Goal: Task Accomplishment & Management: Complete application form

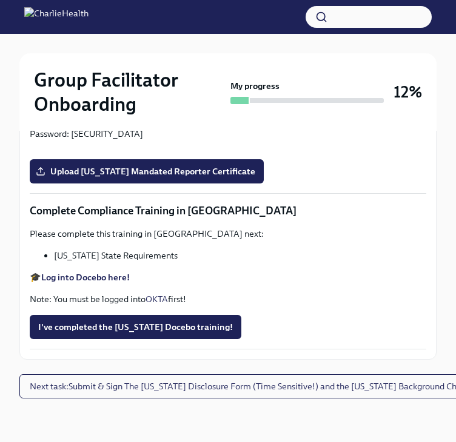
scroll to position [2630, 0]
click at [105, 390] on span "Next task : Submit & Sign The [US_STATE] Disclosure Form (Time Sensitive!) and …" at bounding box center [250, 387] width 440 height 12
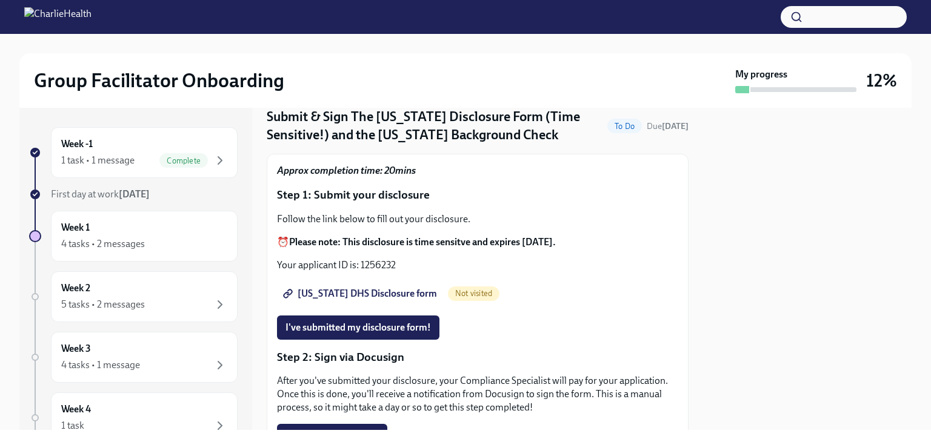
scroll to position [60, 0]
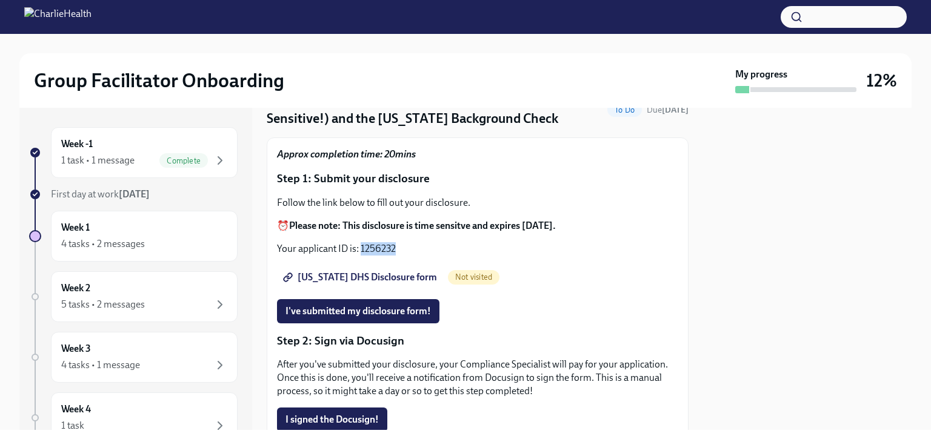
drag, startPoint x: 395, startPoint y: 245, endPoint x: 361, endPoint y: 243, distance: 34.0
click at [361, 243] on p "Your applicant ID is: 1256232" at bounding box center [477, 248] width 401 height 13
copy p "1256232"
click at [378, 273] on span "[US_STATE] DHS Disclosure form" at bounding box center [360, 277] width 151 height 12
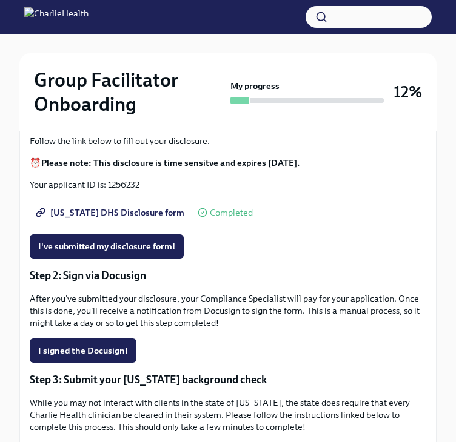
scroll to position [218, 0]
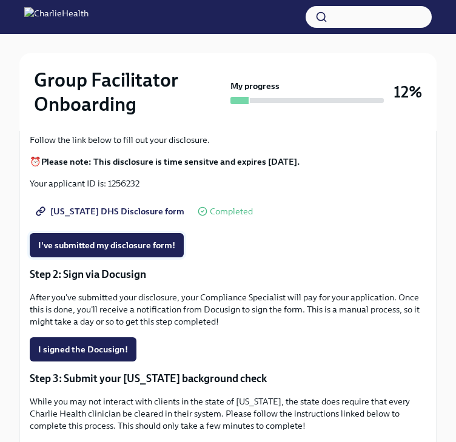
click at [141, 241] on span "I've submitted my disclosure form!" at bounding box center [106, 245] width 137 height 12
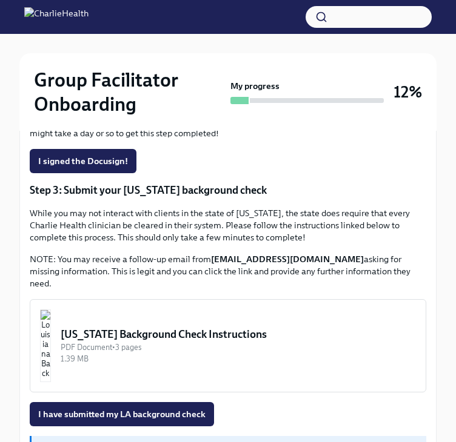
scroll to position [407, 0]
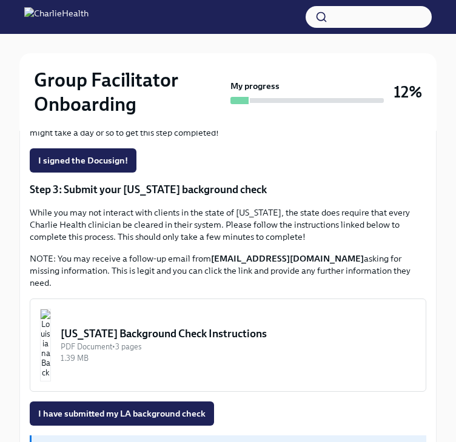
click at [305, 221] on p "While you may not interact with clients in the state of [US_STATE], the state d…" at bounding box center [228, 225] width 396 height 36
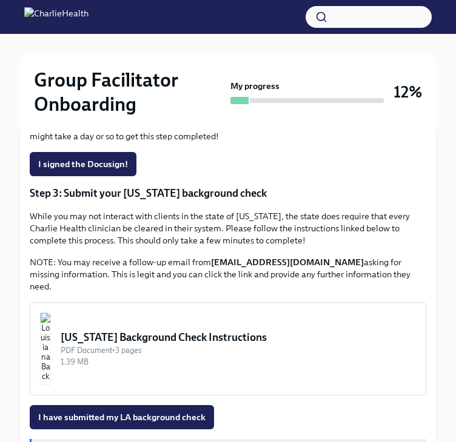
scroll to position [486, 0]
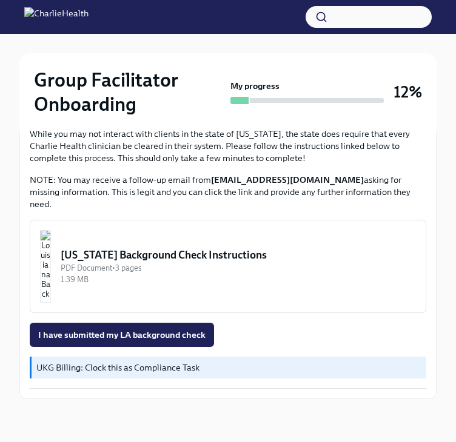
click at [193, 188] on p "NOTE: You may receive a follow-up email from [EMAIL_ADDRESS][DOMAIN_NAME] askin…" at bounding box center [228, 192] width 396 height 36
click at [167, 245] on button "[US_STATE] Background Check Instructions PDF Document • 3 pages 1.39 MB" at bounding box center [228, 266] width 396 height 93
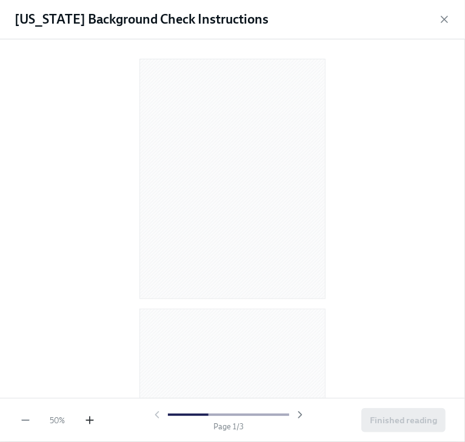
click at [86, 423] on icon "button" at bounding box center [90, 420] width 12 height 12
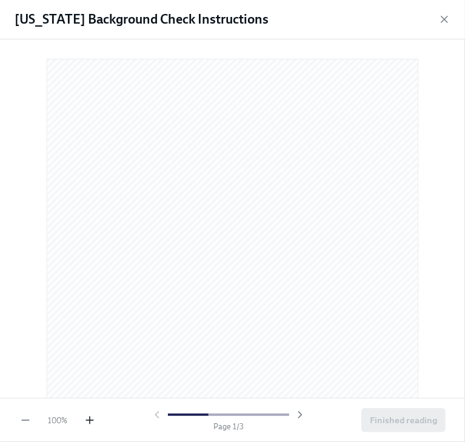
click at [86, 423] on icon "button" at bounding box center [90, 420] width 12 height 12
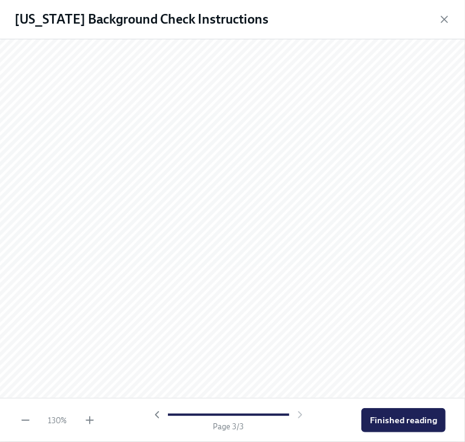
scroll to position [1565, 0]
click at [444, 19] on icon "button" at bounding box center [444, 19] width 6 height 6
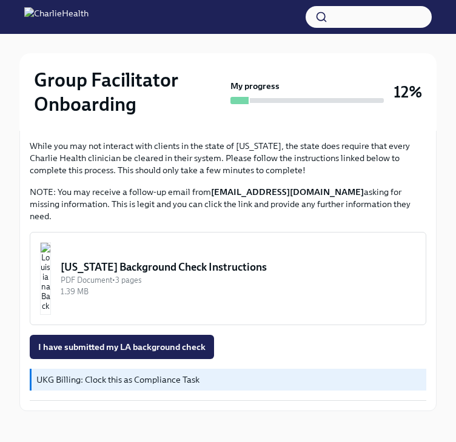
scroll to position [486, 0]
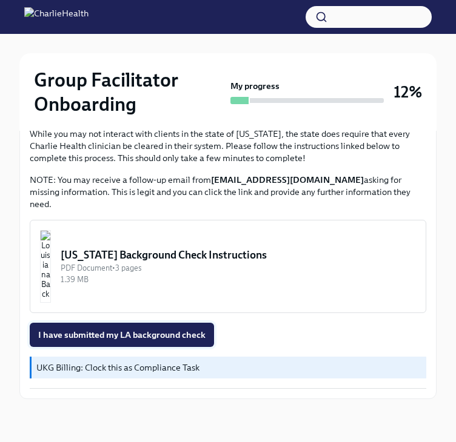
click at [162, 325] on button "I have submitted my LA background check" at bounding box center [122, 335] width 184 height 24
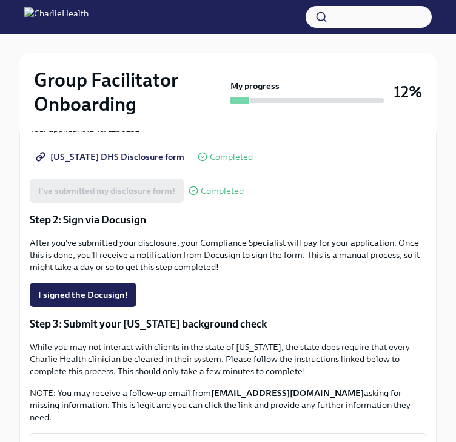
scroll to position [273, 0]
click at [215, 272] on p "After you've submitted your disclosure, your Compliance Specialist will pay for…" at bounding box center [228, 255] width 396 height 36
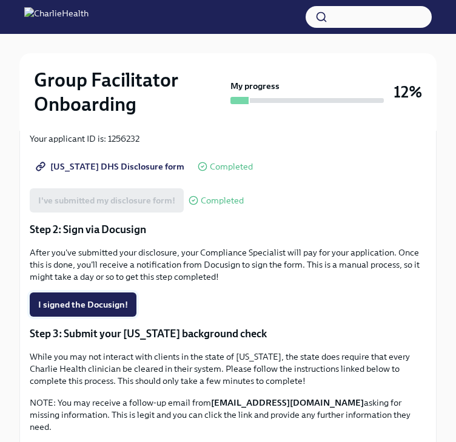
click at [90, 306] on span "I signed the Docusign!" at bounding box center [83, 305] width 90 height 12
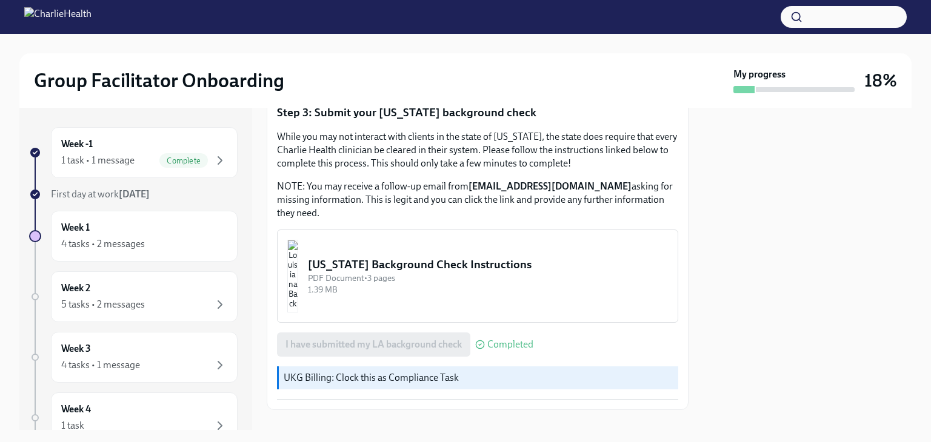
scroll to position [0, 0]
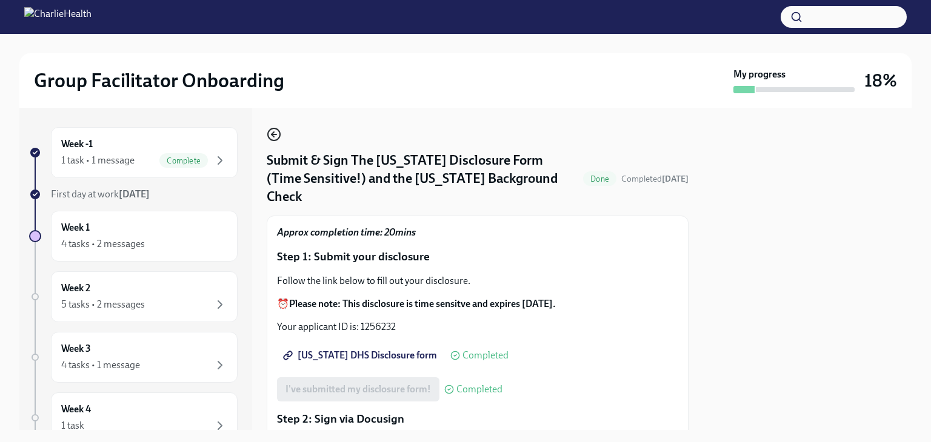
click at [271, 129] on circle "button" at bounding box center [274, 134] width 12 height 12
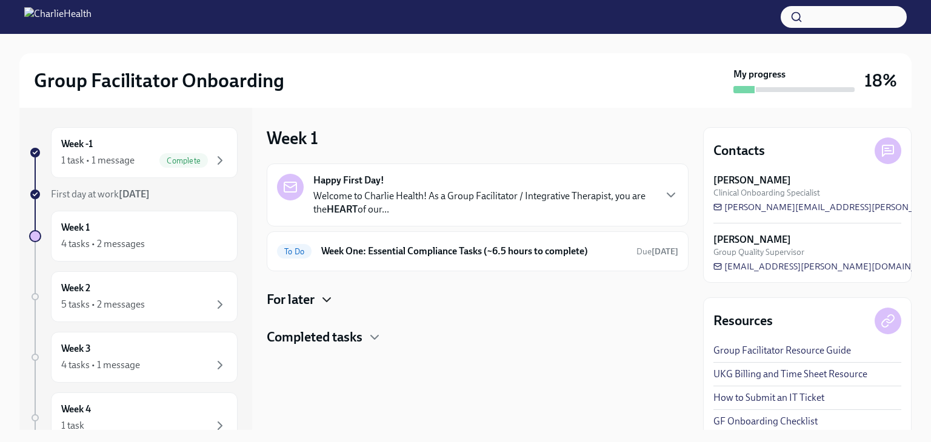
click at [322, 296] on icon "button" at bounding box center [326, 300] width 15 height 15
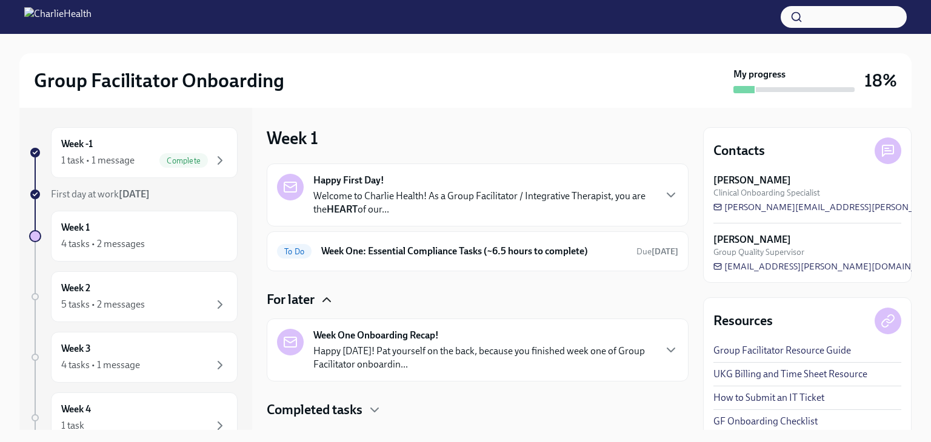
scroll to position [27, 0]
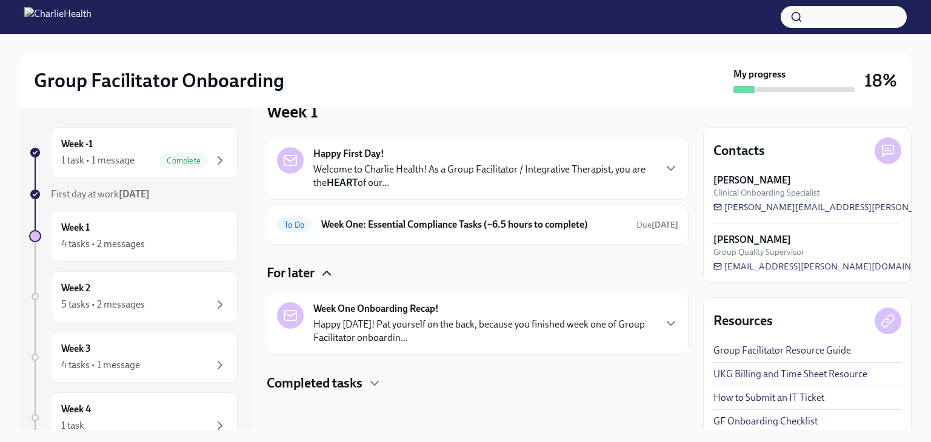
click at [354, 385] on h4 "Completed tasks" at bounding box center [315, 383] width 96 height 18
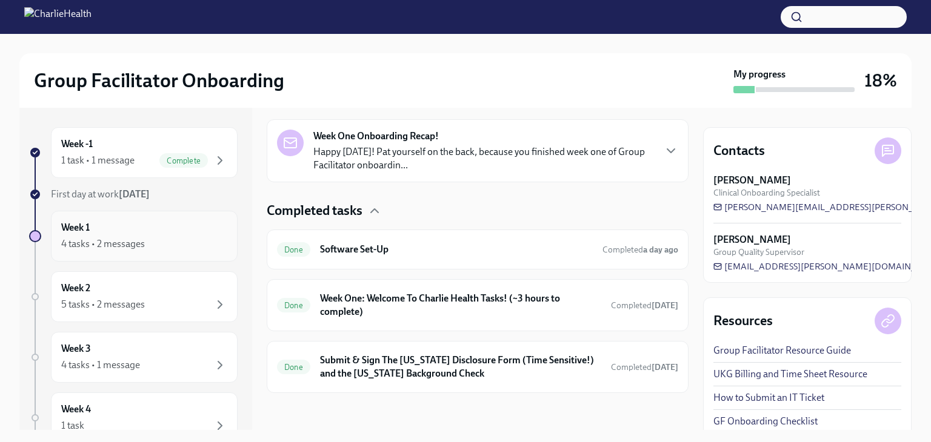
click at [156, 220] on div "Week 1 4 tasks • 2 messages" at bounding box center [144, 236] width 187 height 51
click at [128, 242] on div "4 tasks • 2 messages" at bounding box center [103, 244] width 84 height 13
click at [546, 141] on div "Week One Onboarding Recap! Happy [DATE]! Pat yourself on the back, because you …" at bounding box center [483, 151] width 341 height 42
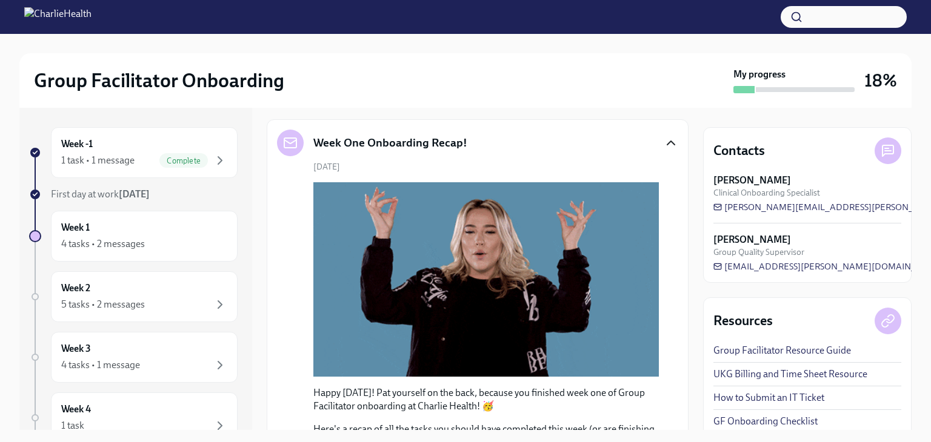
click at [664, 136] on icon "button" at bounding box center [671, 143] width 15 height 15
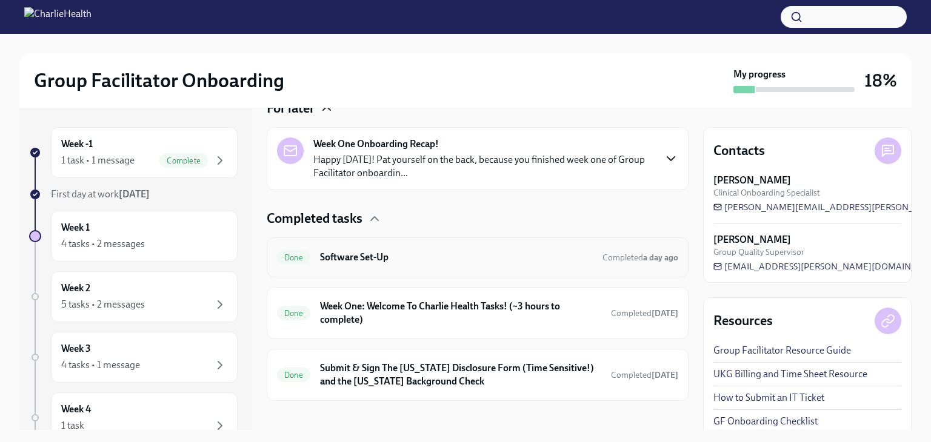
scroll to position [199, 0]
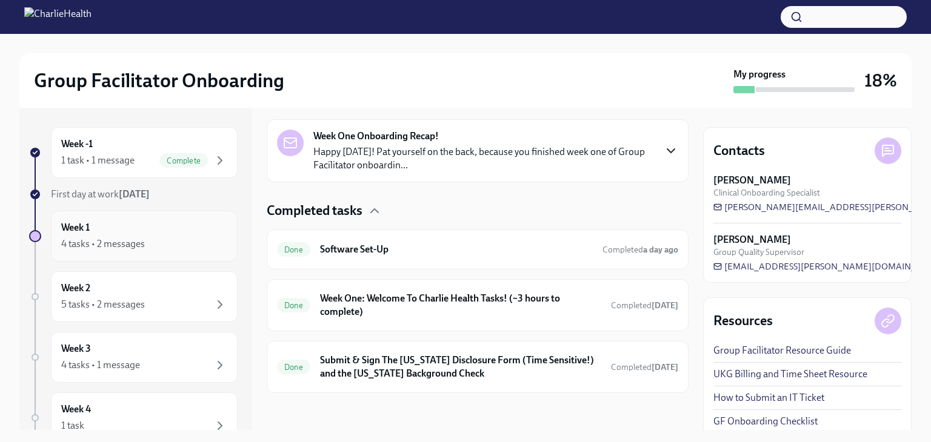
click at [213, 243] on icon "button" at bounding box center [220, 244] width 15 height 15
click at [121, 231] on div "Week 1 4 tasks • 2 messages" at bounding box center [144, 236] width 166 height 30
click at [361, 211] on h4 "Completed tasks" at bounding box center [315, 211] width 96 height 18
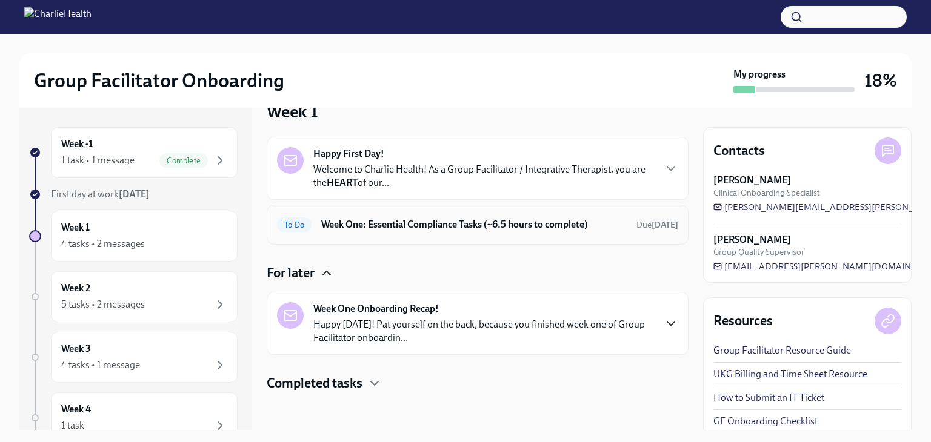
click at [465, 220] on h6 "Week One: Essential Compliance Tasks (~6.5 hours to complete)" at bounding box center [473, 224] width 305 height 13
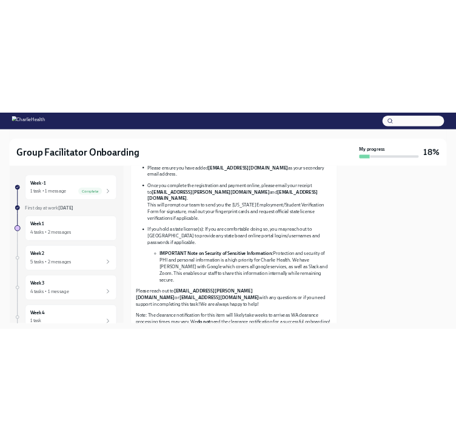
scroll to position [863, 0]
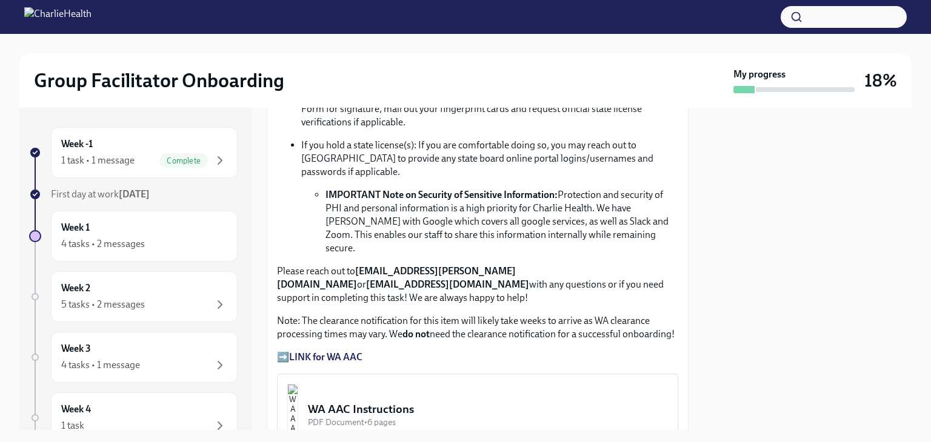
click at [323, 351] on strong "LINK for WA AAC" at bounding box center [325, 357] width 73 height 12
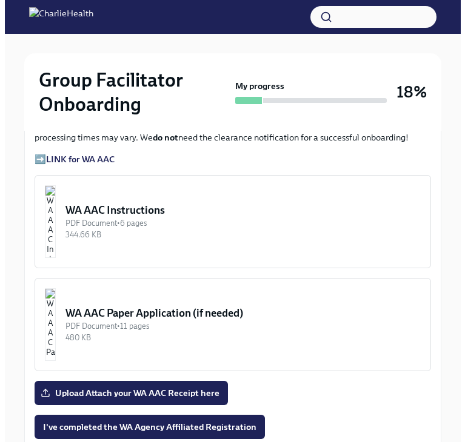
scroll to position [1000, 0]
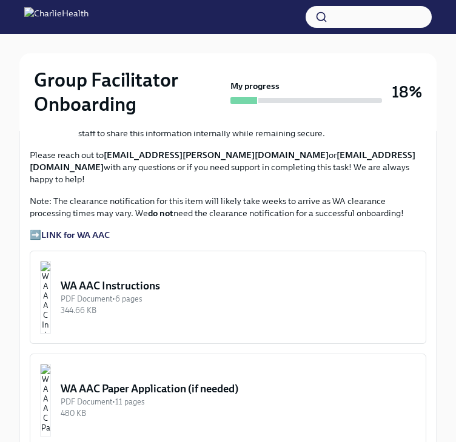
click at [136, 279] on div "WA AAC Instructions" at bounding box center [238, 286] width 355 height 15
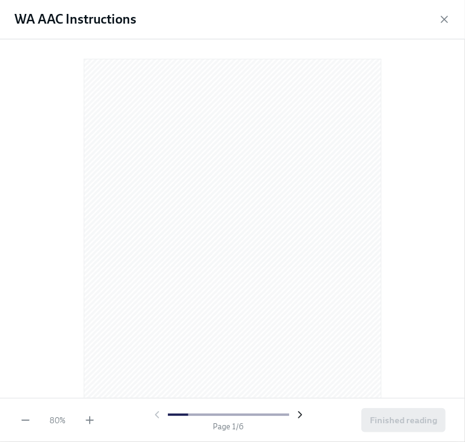
click at [301, 418] on icon "button" at bounding box center [300, 415] width 12 height 12
click at [158, 414] on icon "button" at bounding box center [157, 415] width 12 height 12
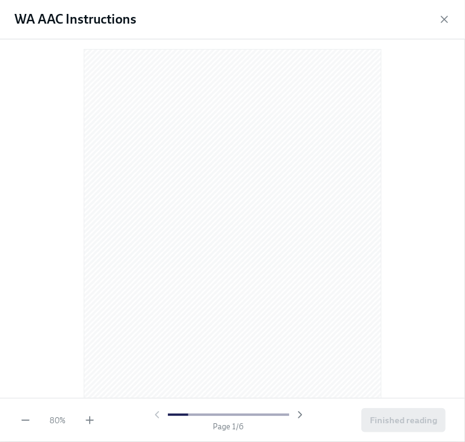
click at [158, 414] on div at bounding box center [228, 415] width 155 height 12
click at [87, 421] on icon "button" at bounding box center [89, 421] width 7 height 0
click at [87, 421] on icon "button" at bounding box center [90, 420] width 12 height 12
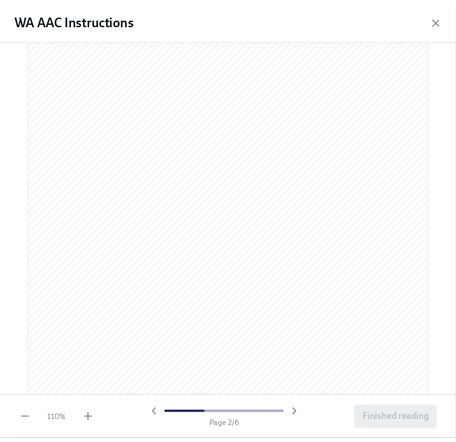
scroll to position [638, 0]
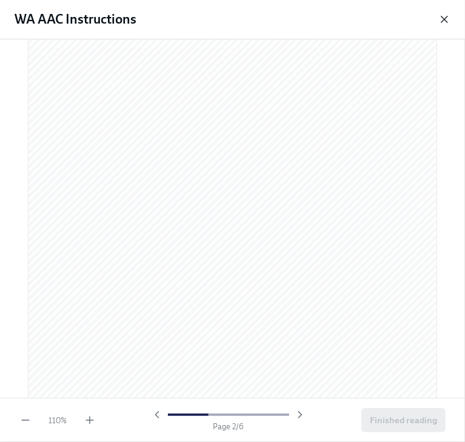
click at [448, 21] on icon "button" at bounding box center [444, 19] width 12 height 12
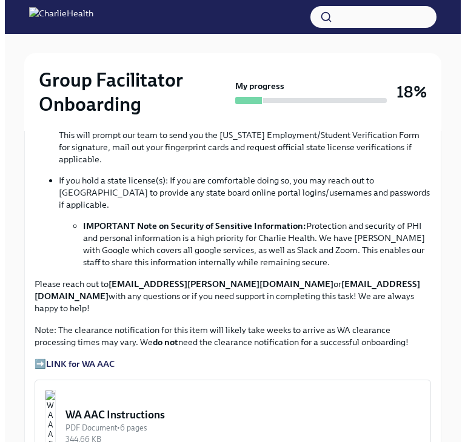
scroll to position [872, 0]
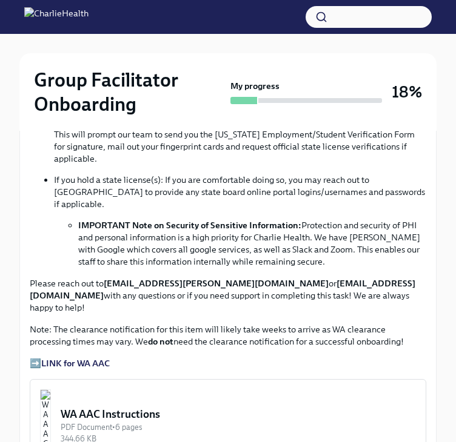
click at [167, 407] on div "WA AAC Instructions" at bounding box center [238, 414] width 355 height 15
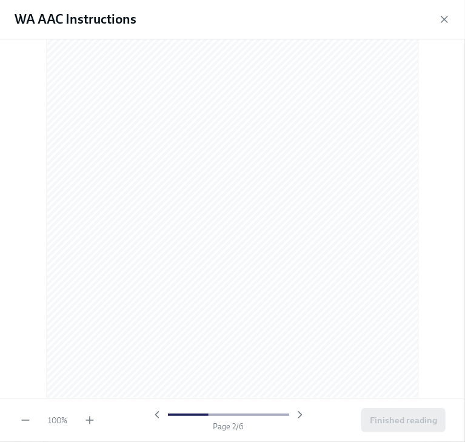
scroll to position [516, 0]
click at [92, 423] on icon "button" at bounding box center [90, 420] width 12 height 12
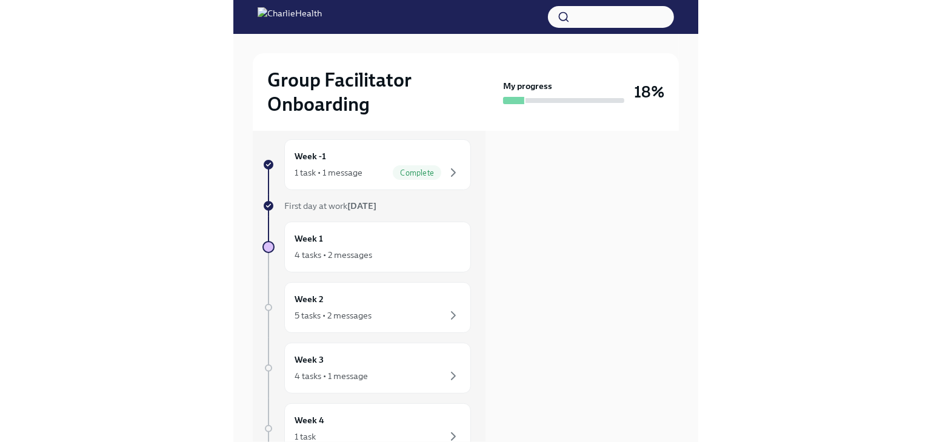
scroll to position [0, 0]
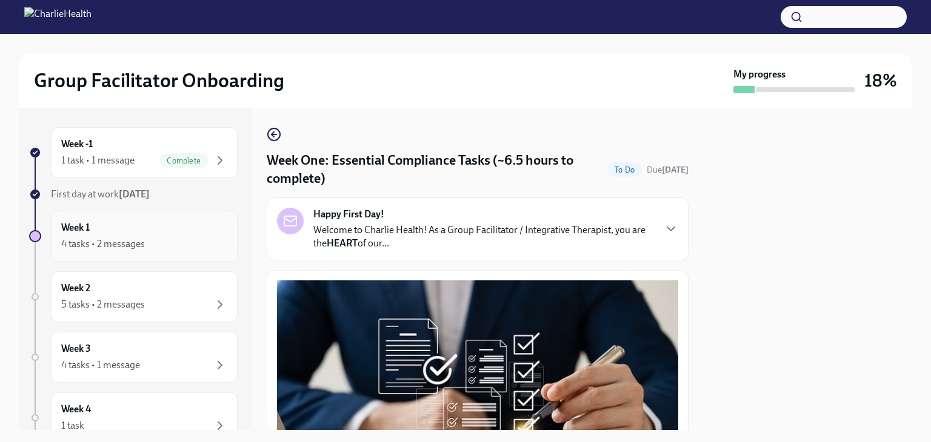
click at [95, 241] on div "4 tasks • 2 messages" at bounding box center [103, 244] width 84 height 13
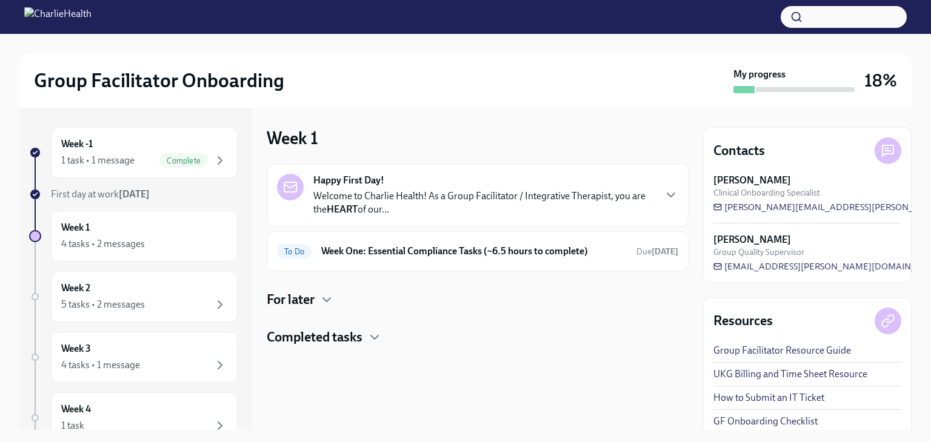
click at [414, 198] on p "Welcome to Charlie Health! As a Group Facilitator / Integrative Therapist, you …" at bounding box center [483, 203] width 341 height 27
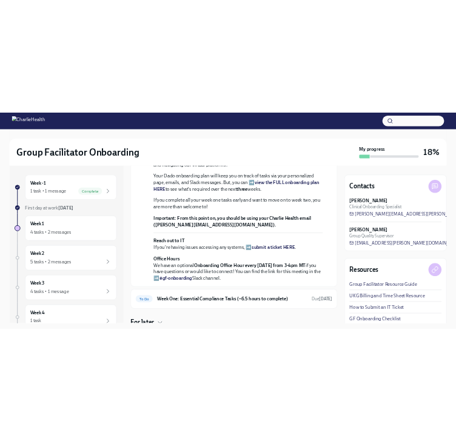
scroll to position [465, 0]
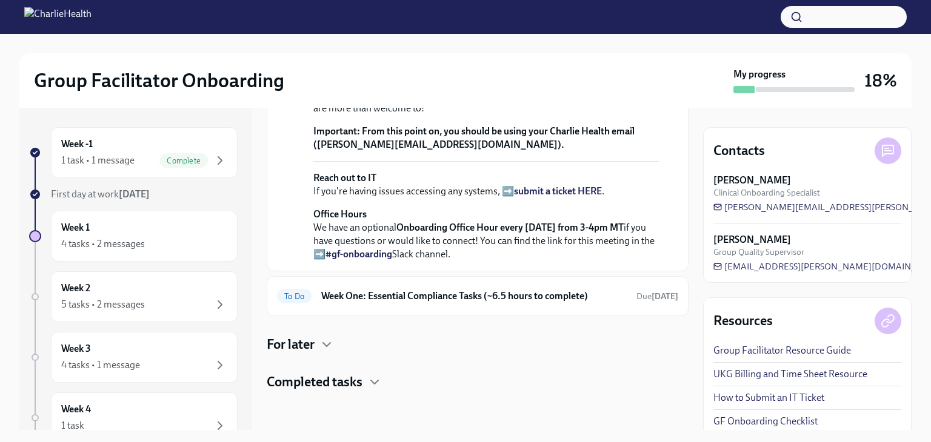
click at [321, 354] on div "Happy First Day! [DATE] Welcome to Charlie Health! As a Group Facilitator / Int…" at bounding box center [478, 115] width 422 height 551
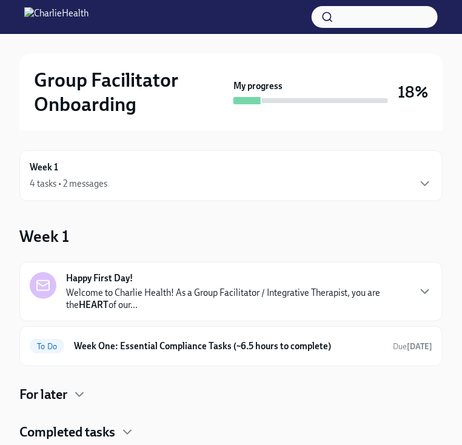
click at [294, 202] on div "Week 1 4 tasks • 2 messages Week 1 Happy First Day! Welcome to Charlie Health! …" at bounding box center [230, 400] width 423 height 539
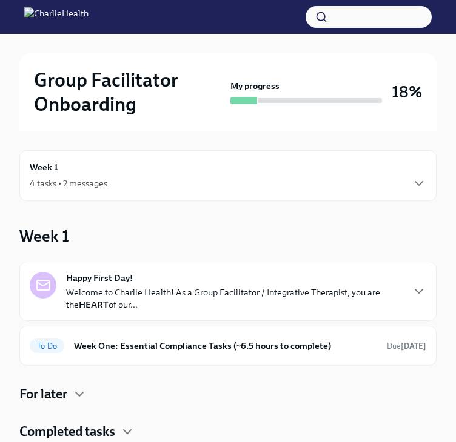
scroll to position [195, 0]
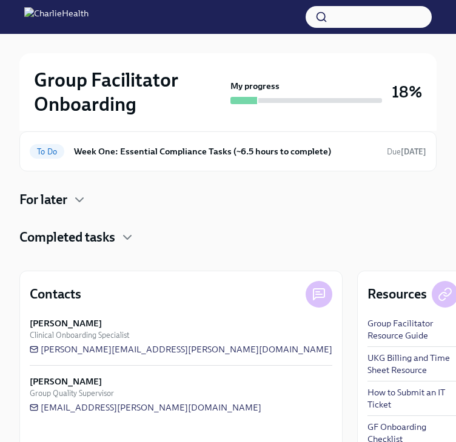
click at [383, 228] on div "Completed tasks" at bounding box center [227, 237] width 417 height 18
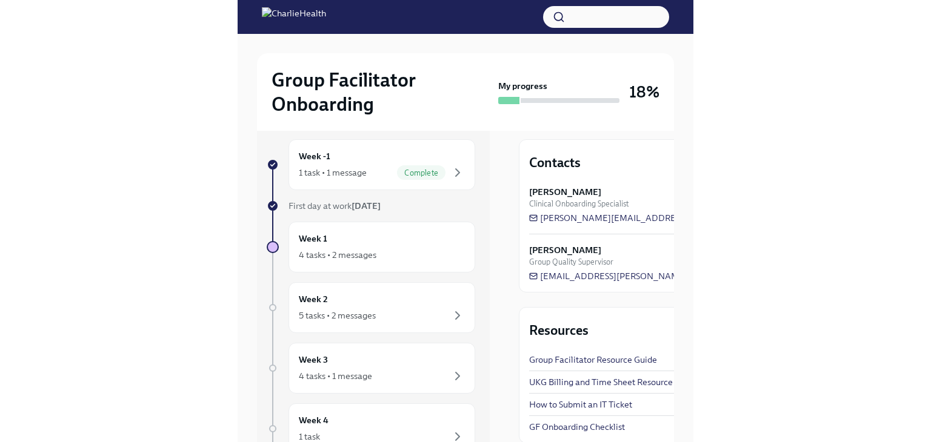
scroll to position [0, 0]
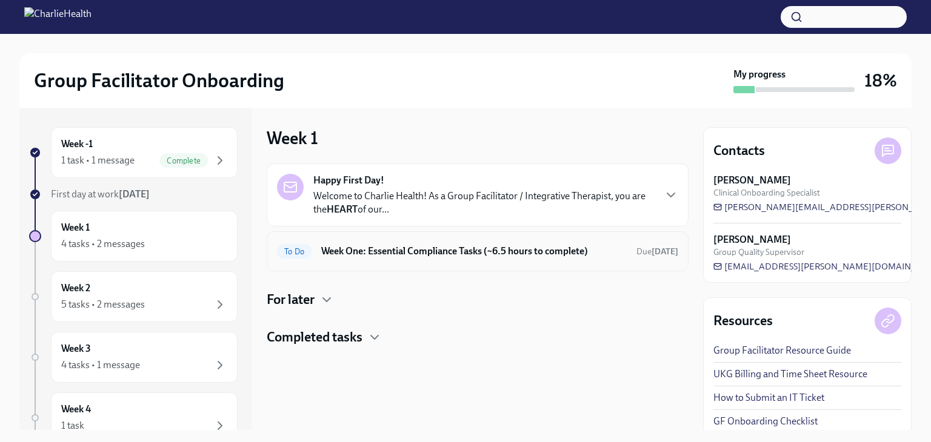
click at [435, 249] on h6 "Week One: Essential Compliance Tasks (~6.5 hours to complete)" at bounding box center [473, 251] width 305 height 13
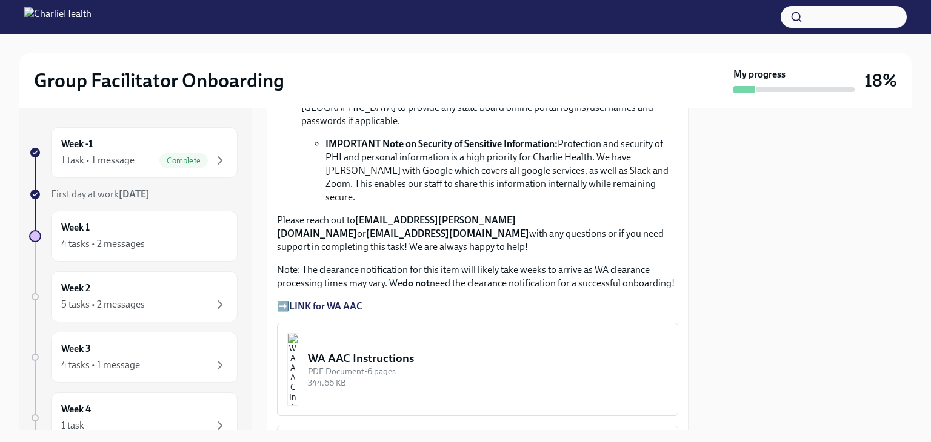
scroll to position [966, 0]
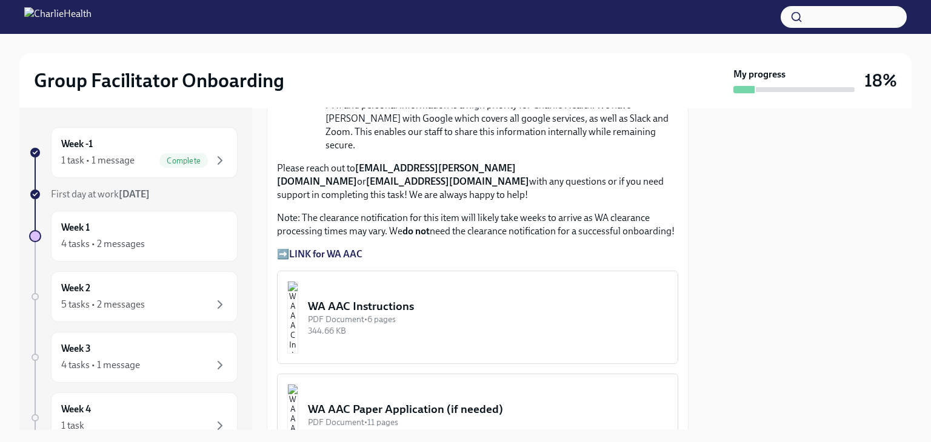
click at [400, 299] on div "WA AAC Instructions" at bounding box center [488, 307] width 360 height 16
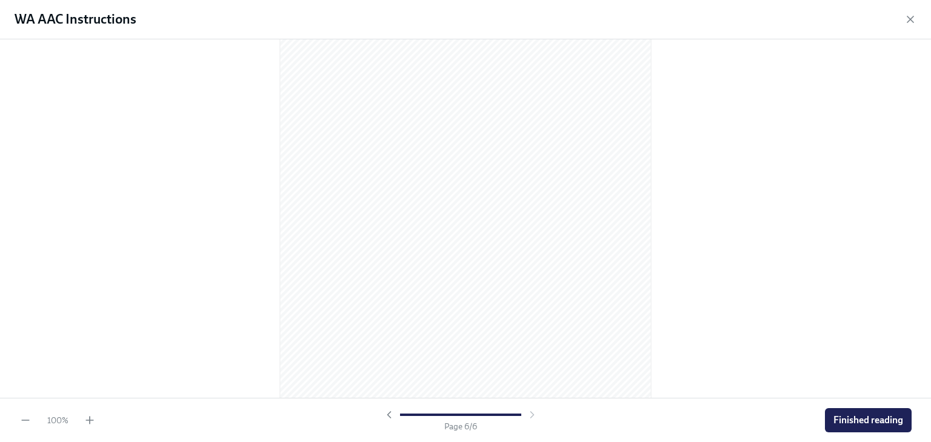
scroll to position [2594, 0]
click at [908, 19] on icon "button" at bounding box center [910, 19] width 12 height 12
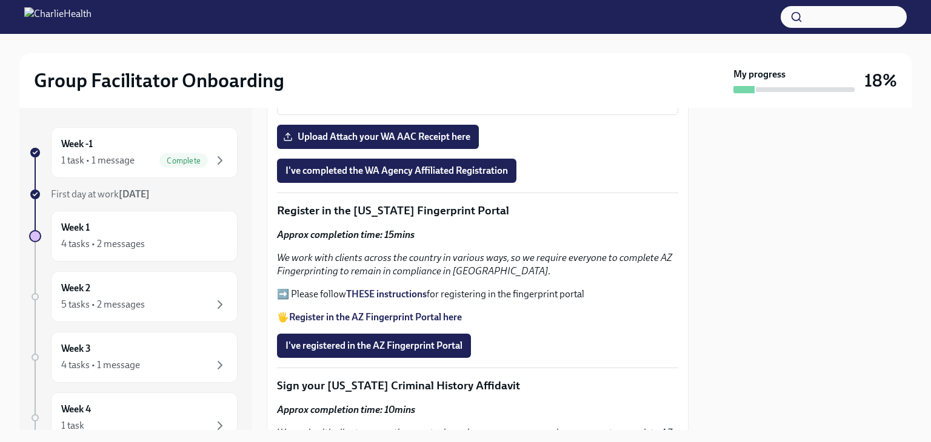
scroll to position [1346, 0]
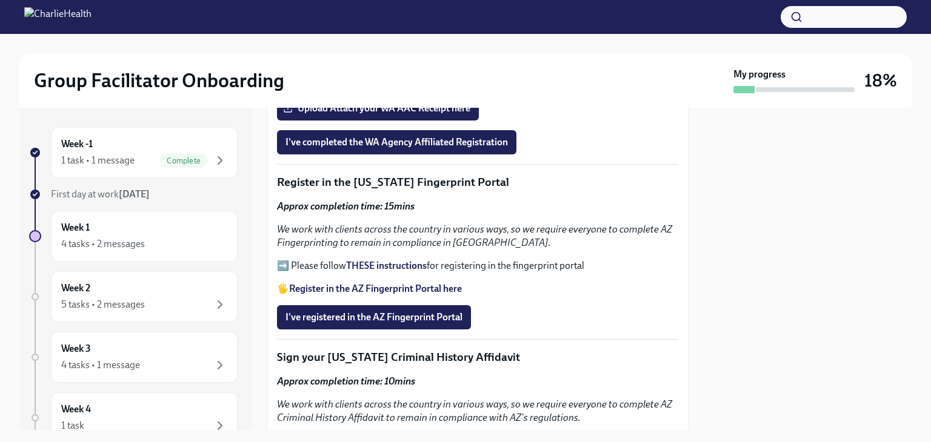
click at [390, 260] on strong "THESE instructions" at bounding box center [386, 266] width 81 height 12
click at [331, 283] on strong "Register in the AZ Fingerprint Portal here" at bounding box center [375, 289] width 173 height 12
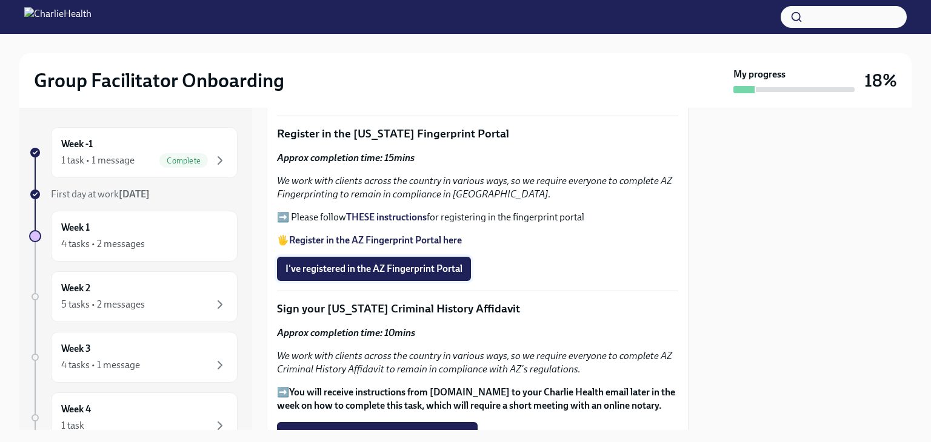
click at [349, 263] on span "I've registered in the AZ Fingerprint Portal" at bounding box center [373, 269] width 177 height 12
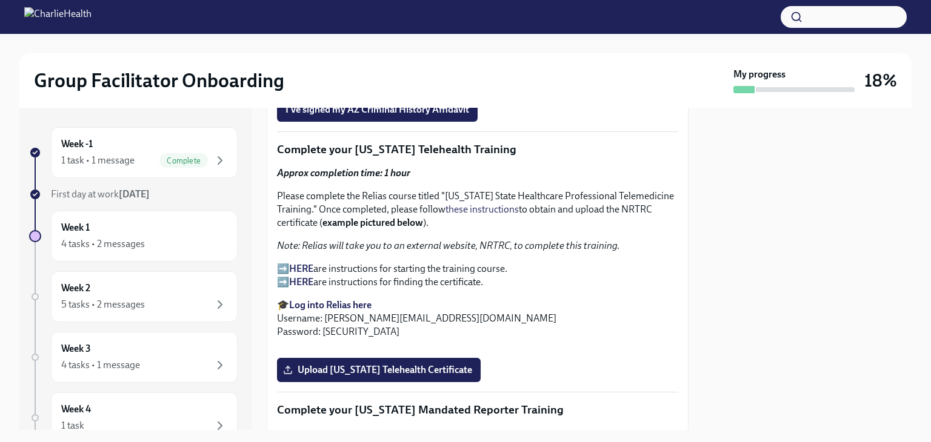
scroll to position [1771, 0]
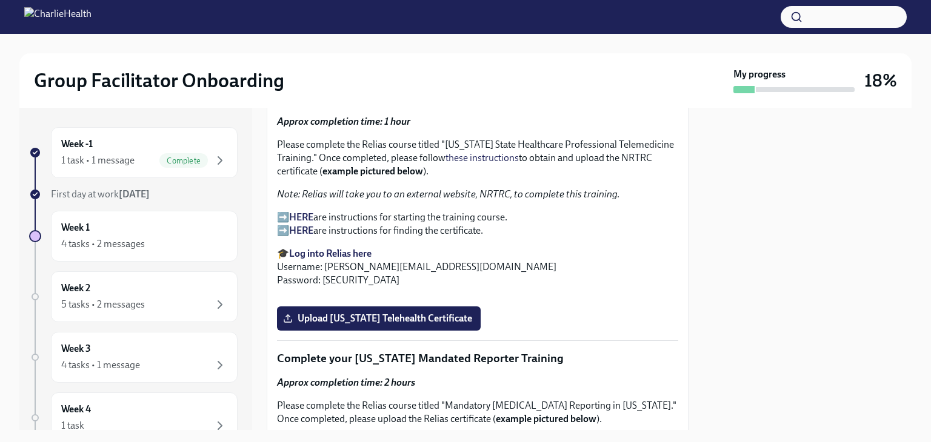
click at [346, 248] on strong "Log into Relias here" at bounding box center [330, 254] width 82 height 12
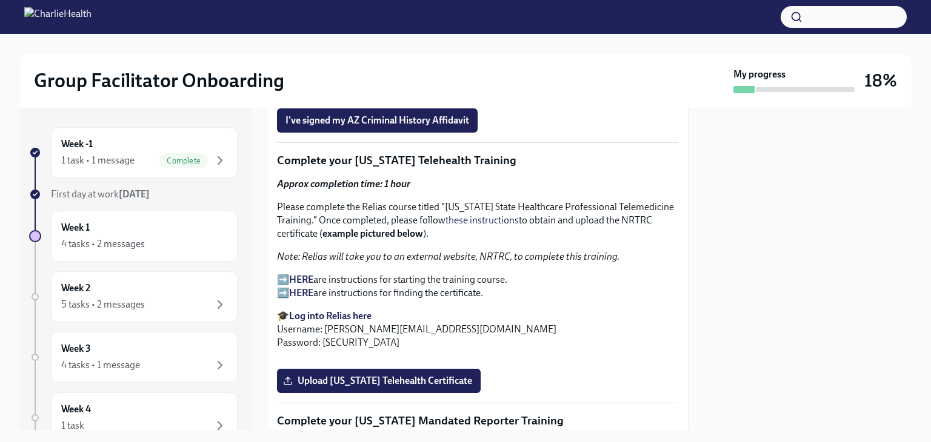
scroll to position [1716, 0]
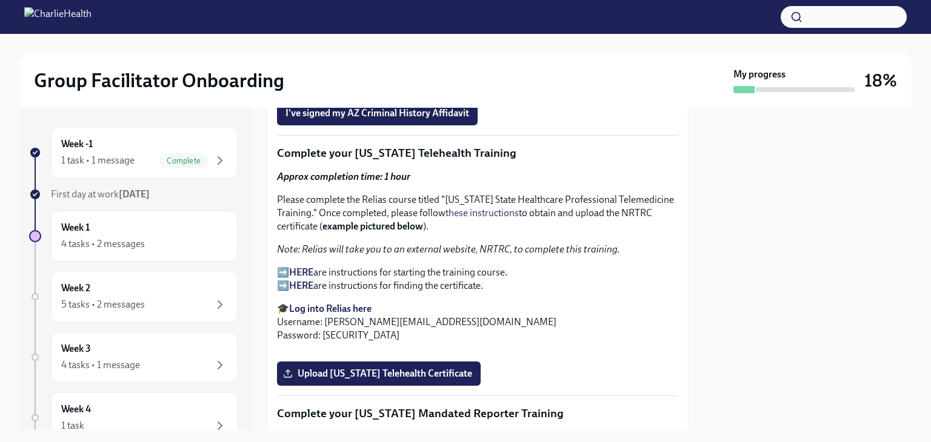
click at [310, 267] on strong "HERE" at bounding box center [301, 273] width 24 height 12
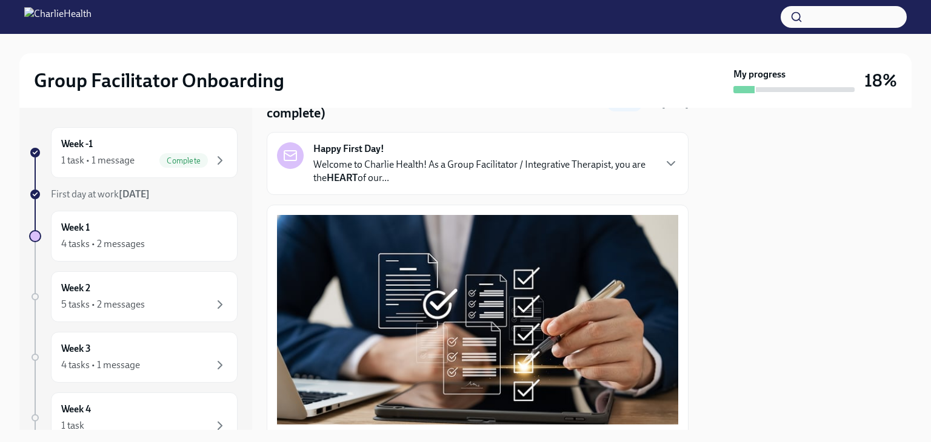
scroll to position [0, 0]
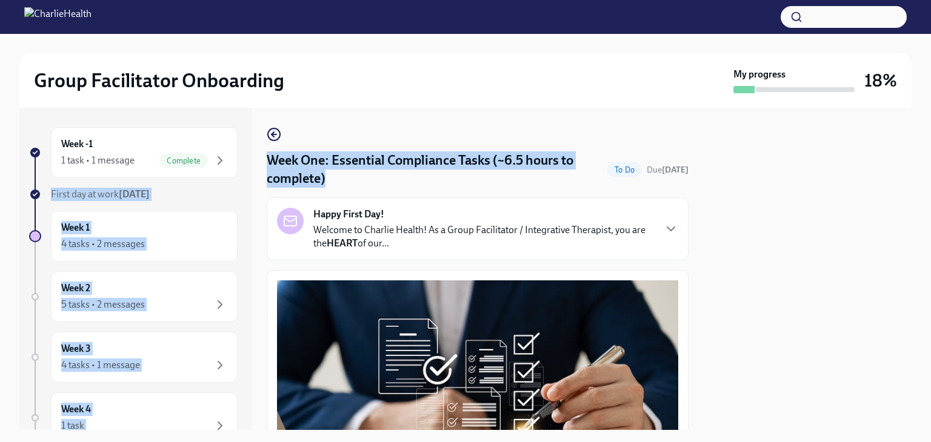
drag, startPoint x: 332, startPoint y: 182, endPoint x: 258, endPoint y: 138, distance: 86.5
click at [258, 138] on div "Week -1 1 task • 1 message Complete First day at work [DATE] Week 1 4 tasks • 2…" at bounding box center [465, 269] width 892 height 322
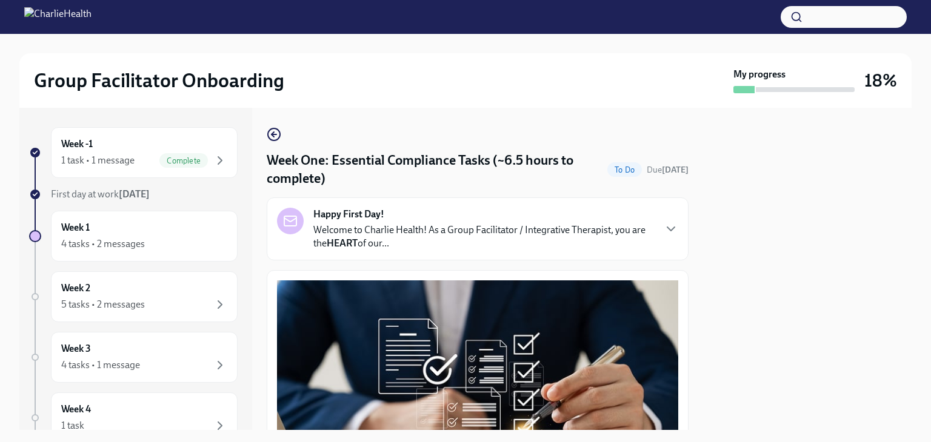
click at [321, 102] on div "Group Facilitator Onboarding My progress 18%" at bounding box center [465, 80] width 892 height 55
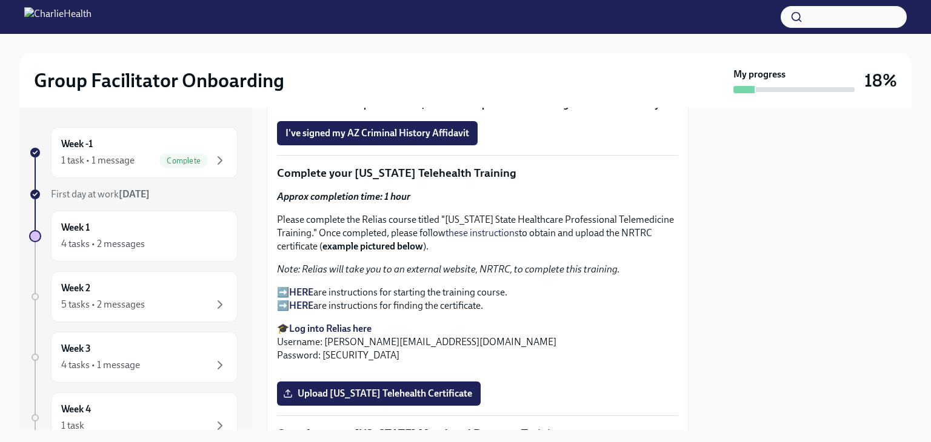
scroll to position [1695, 0]
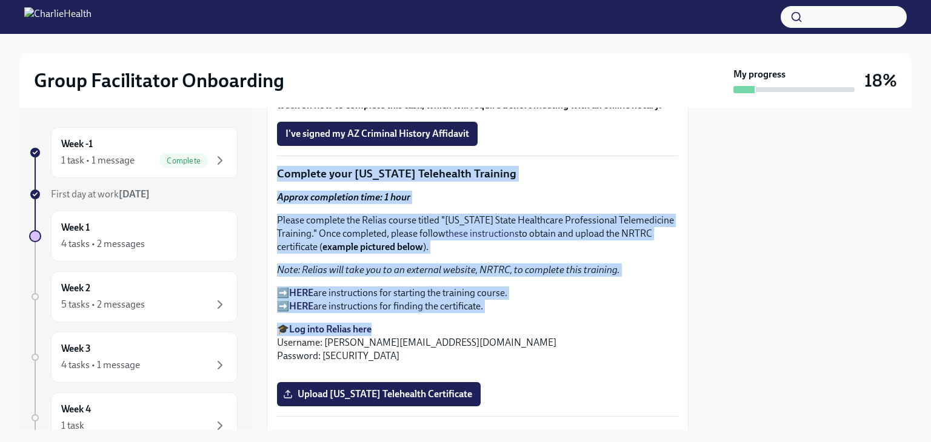
drag, startPoint x: 277, startPoint y: 139, endPoint x: 545, endPoint y: 292, distance: 308.6
click at [545, 323] on p "🎓 Log into Relias here Username: [PERSON_NAME][EMAIL_ADDRESS][DOMAIN_NAME] Pass…" at bounding box center [477, 343] width 401 height 40
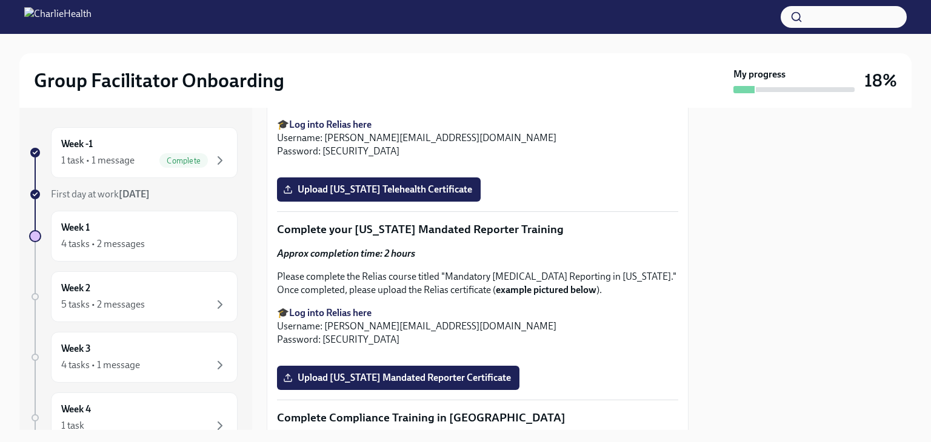
scroll to position [1689, 0]
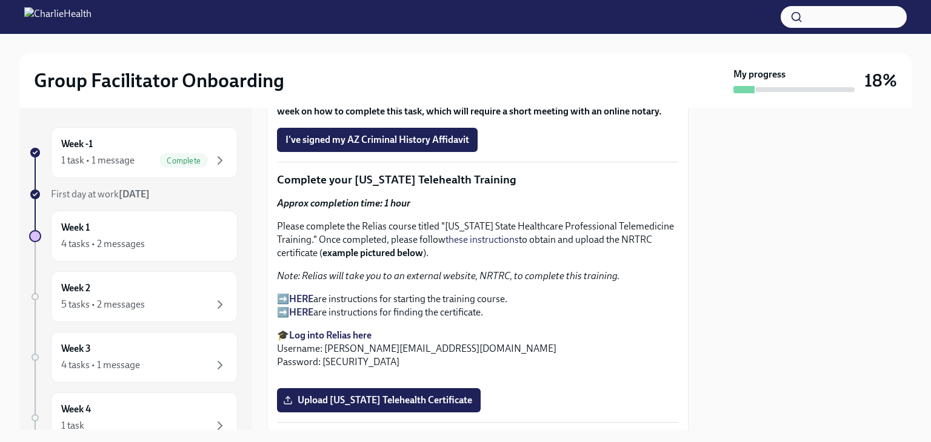
click at [284, 293] on p "➡️ HERE are instructions for starting the training course. ➡️ HERE are instruct…" at bounding box center [477, 306] width 401 height 27
click at [302, 293] on strong "HERE" at bounding box center [301, 299] width 24 height 12
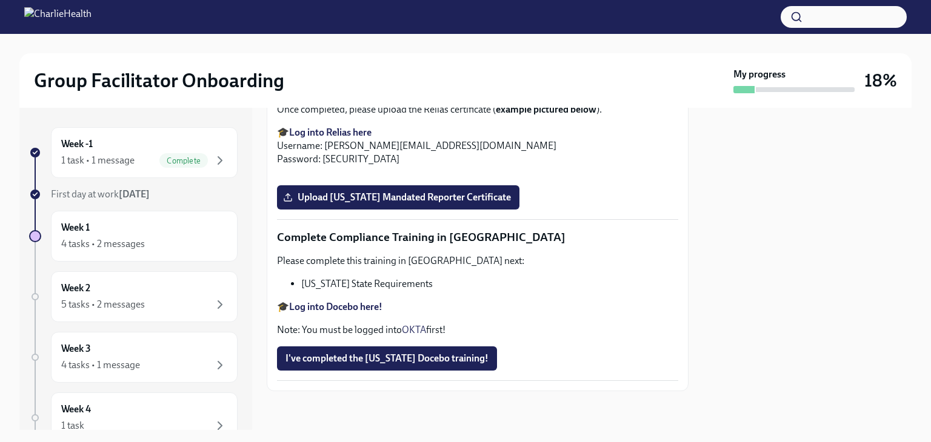
scroll to position [2636, 0]
click at [158, 235] on div "Week 1 4 tasks • 2 messages" at bounding box center [144, 236] width 166 height 30
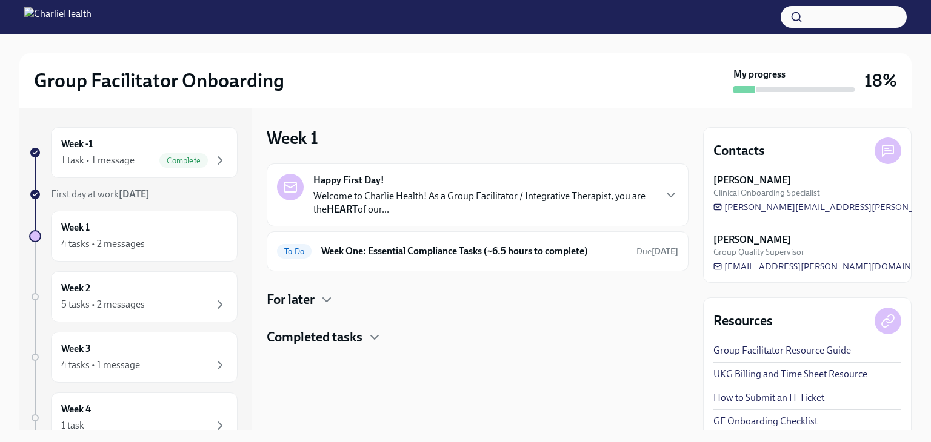
click at [300, 298] on h4 "For later" at bounding box center [291, 300] width 48 height 18
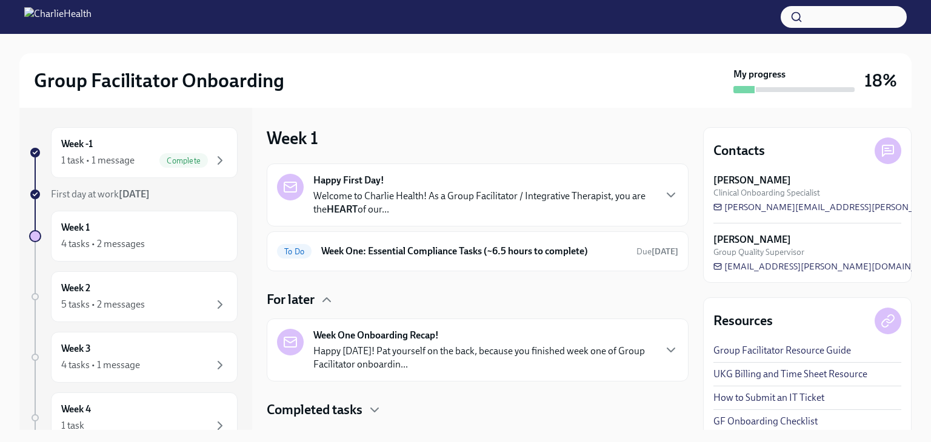
scroll to position [27, 0]
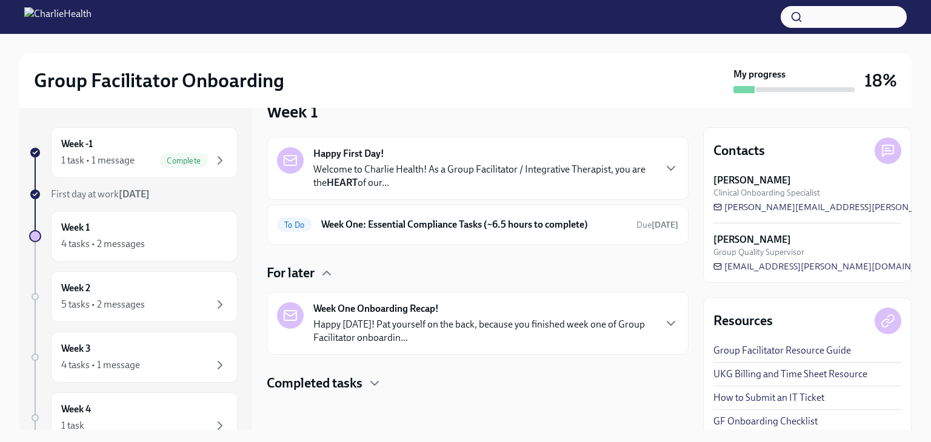
click at [422, 327] on p "Happy [DATE]! Pat yourself on the back, because you finished week one of Group …" at bounding box center [483, 331] width 341 height 27
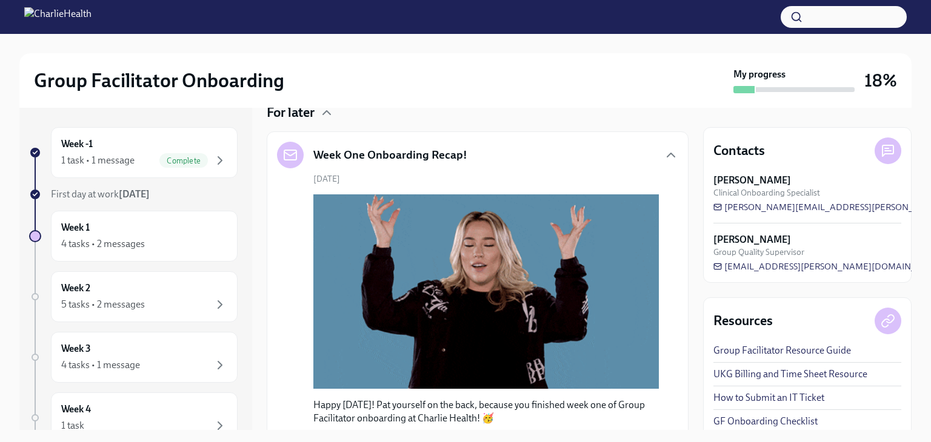
scroll to position [127, 0]
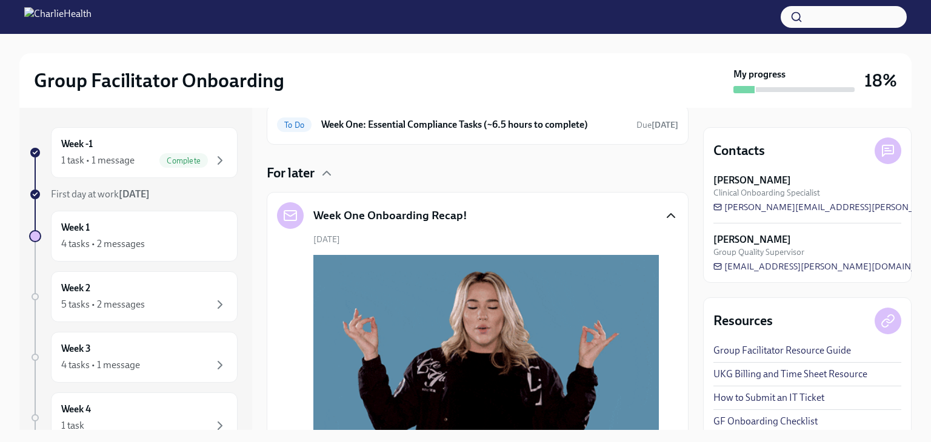
click at [664, 214] on icon "button" at bounding box center [671, 215] width 15 height 15
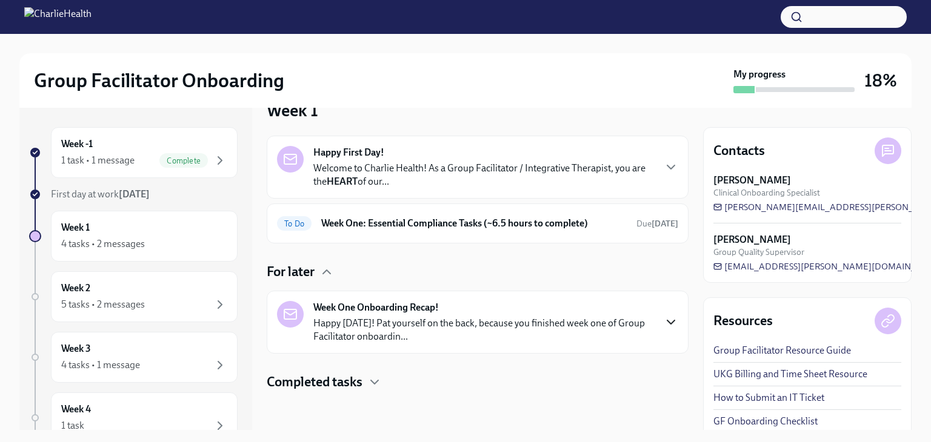
scroll to position [27, 0]
drag, startPoint x: 381, startPoint y: 325, endPoint x: 575, endPoint y: 421, distance: 216.8
click at [575, 421] on div at bounding box center [478, 412] width 422 height 39
click at [579, 361] on div "Happy First Day! Welcome to Charlie Health! As a Group Facilitator / Integrativ…" at bounding box center [478, 265] width 422 height 256
click at [568, 314] on div "Week One Onboarding Recap! Happy [DATE]! Pat yourself on the back, because you …" at bounding box center [483, 323] width 341 height 42
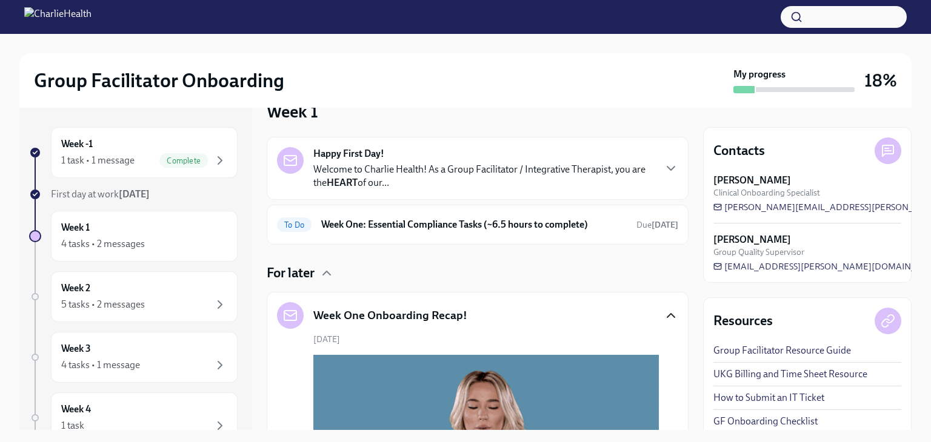
click at [664, 317] on icon "button" at bounding box center [671, 315] width 15 height 15
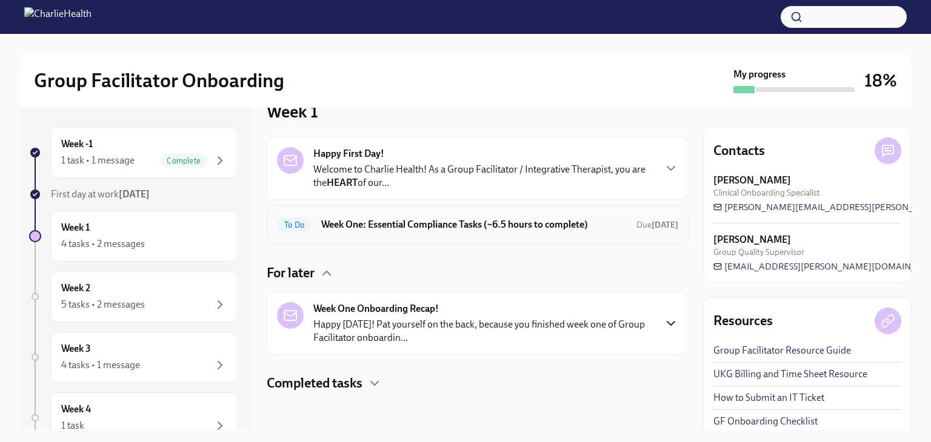
click at [368, 215] on div "To Do Week One: Essential Compliance Tasks (~6.5 hours to complete) Due [DATE]" at bounding box center [477, 224] width 401 height 19
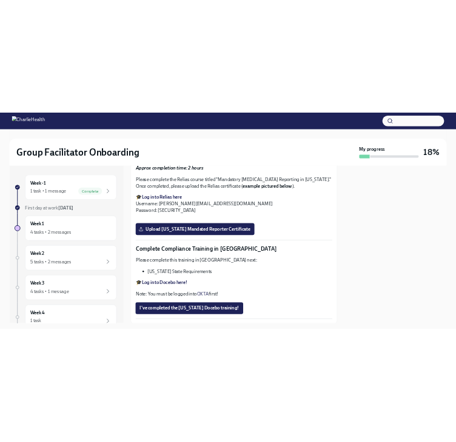
scroll to position [2129, 0]
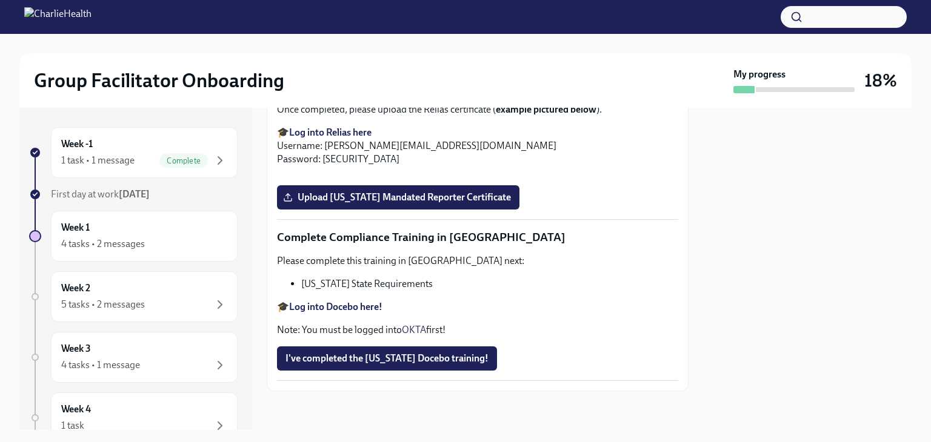
click at [355, 15] on span "Upload [US_STATE] Telehealth Certificate" at bounding box center [378, 9] width 187 height 12
click at [0, 0] on input "Upload [US_STATE] Telehealth Certificate" at bounding box center [0, 0] width 0 height 0
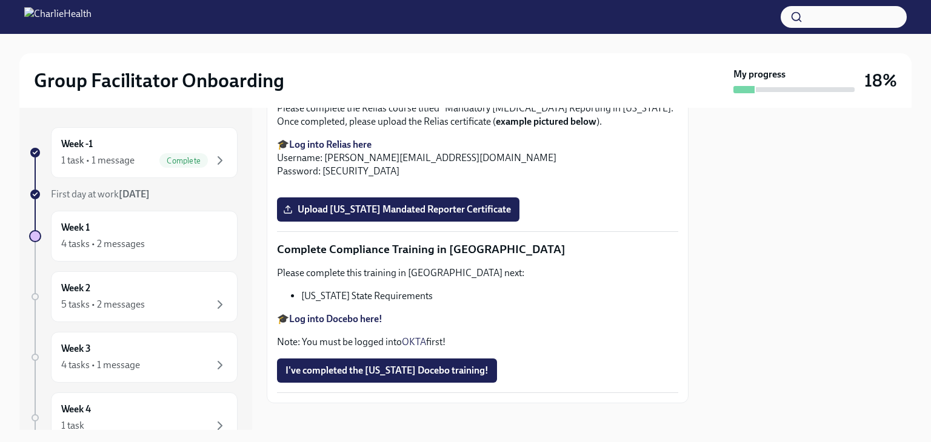
scroll to position [2072, 0]
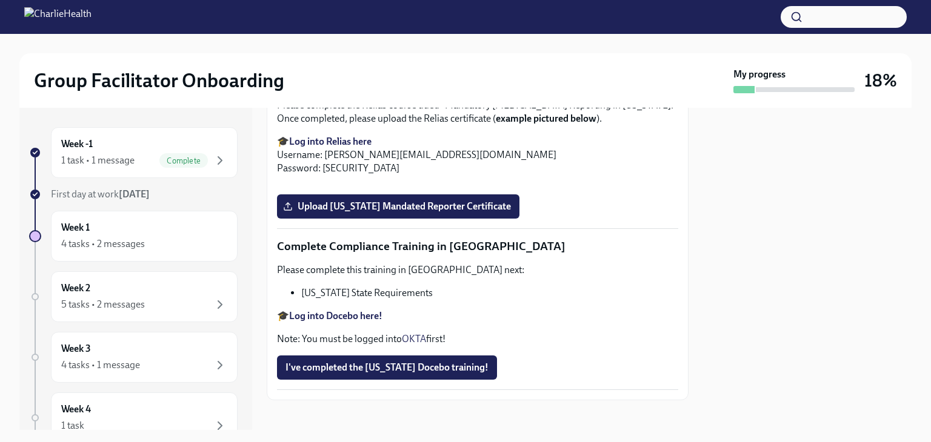
click at [370, 24] on span "Upload [US_STATE] Telehealth Certificate" at bounding box center [378, 18] width 187 height 12
click at [0, 0] on input "Upload [US_STATE] Telehealth Certificate" at bounding box center [0, 0] width 0 height 0
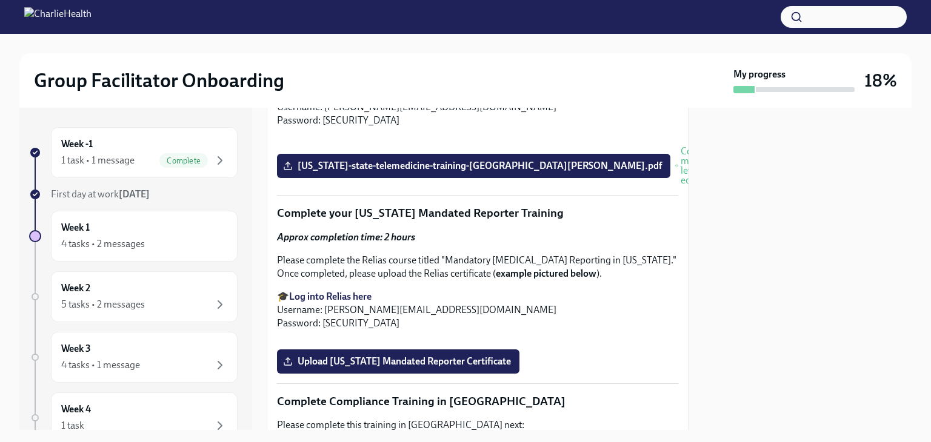
scroll to position [1931, 0]
click at [610, 59] on div "Group Facilitator Onboarding My progress 18%" at bounding box center [465, 80] width 892 height 55
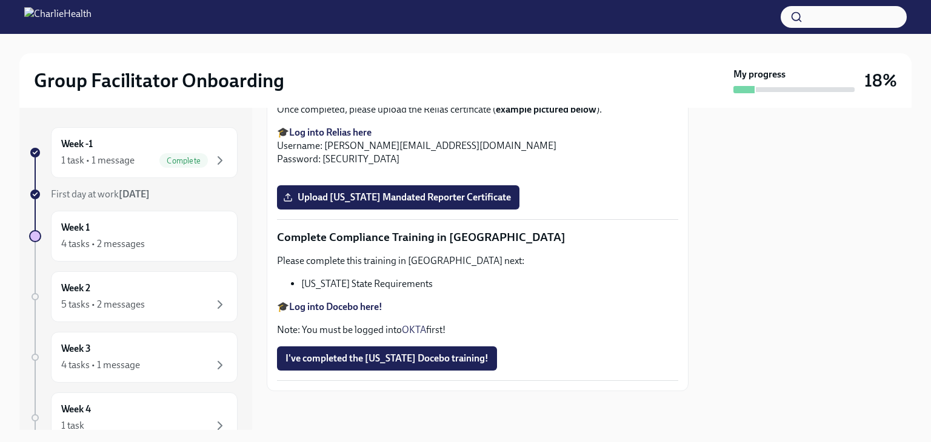
scroll to position [2286, 0]
click at [334, 138] on strong "Log into Relias here" at bounding box center [330, 133] width 82 height 12
